Goal: Task Accomplishment & Management: Manage account settings

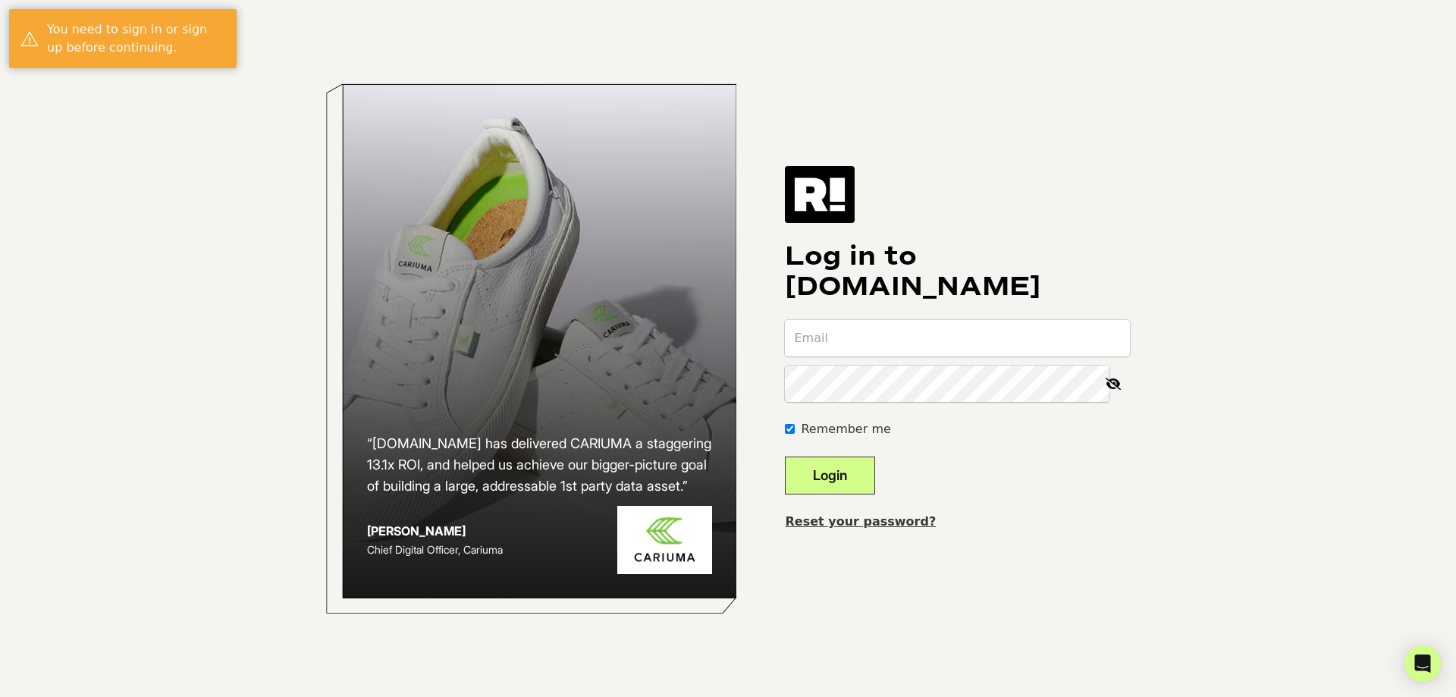
drag, startPoint x: 879, startPoint y: 328, endPoint x: 904, endPoint y: 329, distance: 25.0
click at [879, 328] on input "email" at bounding box center [957, 338] width 345 height 36
type input "[EMAIL_ADDRESS][DOMAIN_NAME]"
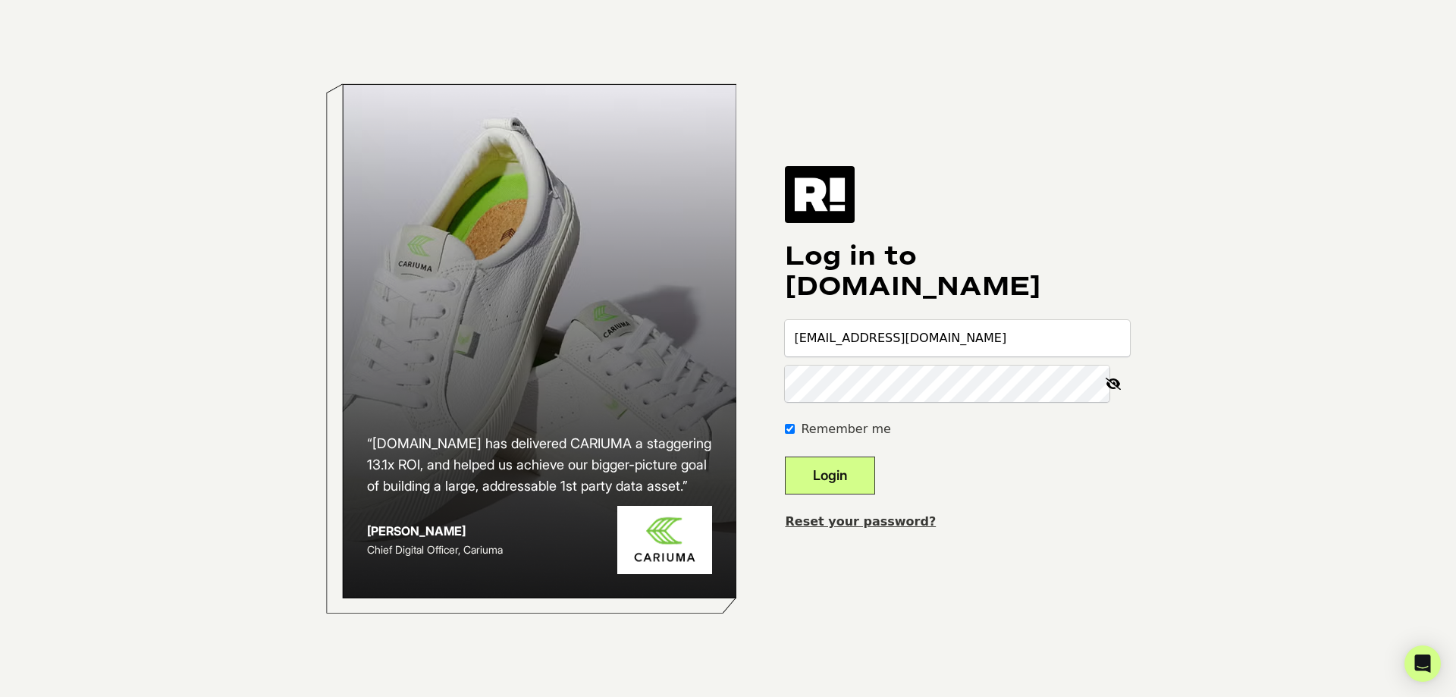
click at [785, 457] on button "Login" at bounding box center [830, 476] width 90 height 38
click at [852, 514] on link "Reset your password?" at bounding box center [860, 521] width 151 height 14
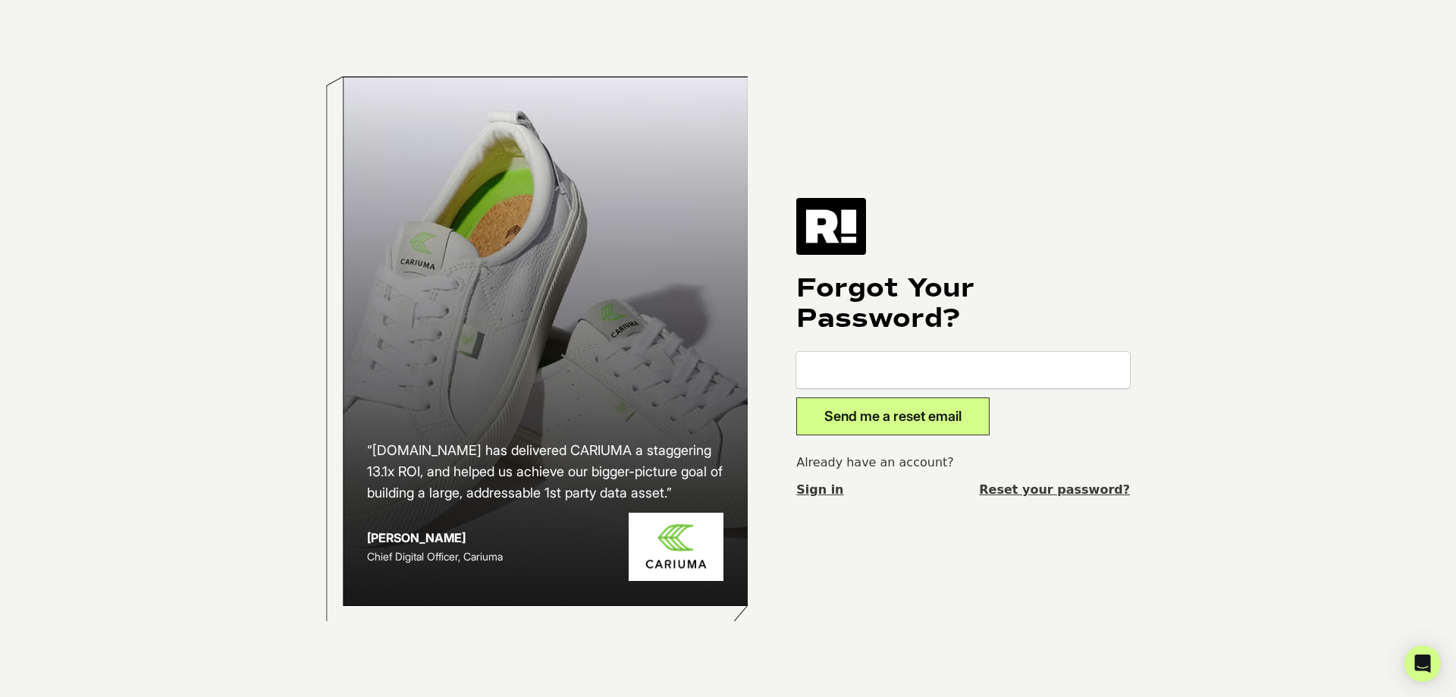
click at [850, 364] on input "email" at bounding box center [963, 370] width 334 height 36
type input "info@dealgenius.com"
click at [902, 421] on button "Send me a reset email" at bounding box center [892, 416] width 193 height 38
type input "ian@dealgenius.com"
click at [937, 436] on div "Forgot Your Password? ian@dealgenius.com Send me a reset email Already have an …" at bounding box center [963, 348] width 334 height 300
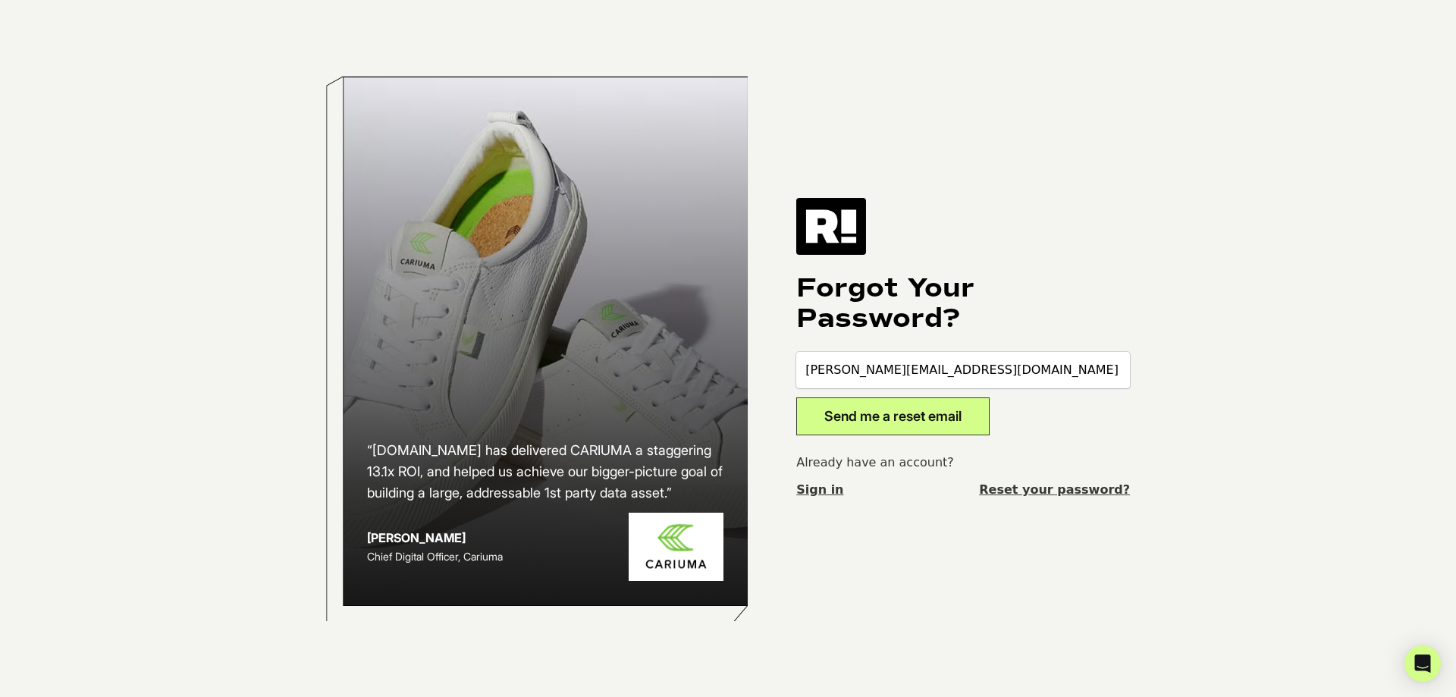
click at [938, 418] on button "Send me a reset email" at bounding box center [892, 416] width 193 height 38
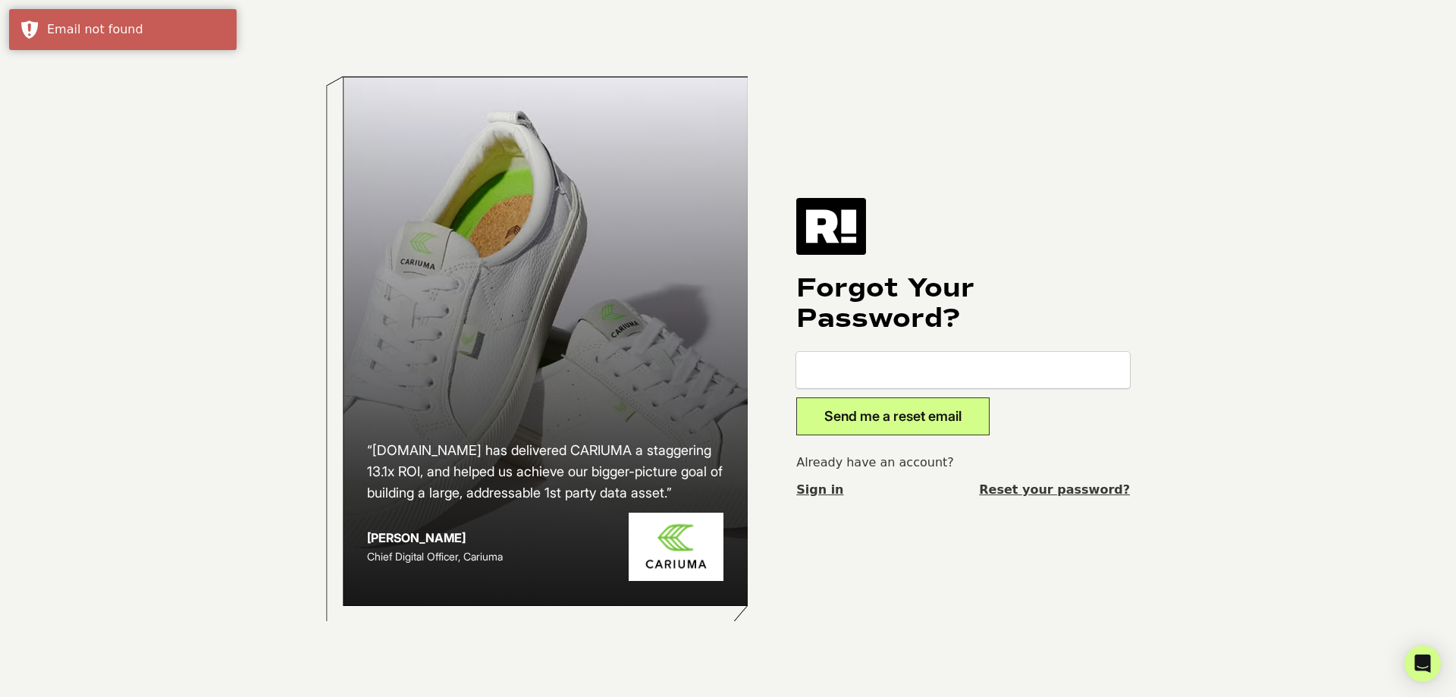
click at [852, 375] on input "email" at bounding box center [963, 370] width 334 height 36
type input "[EMAIL_ADDRESS][DOMAIN_NAME]"
click at [796, 397] on button "Send me a reset email" at bounding box center [892, 416] width 193 height 38
